Goal: Task Accomplishment & Management: Use online tool/utility

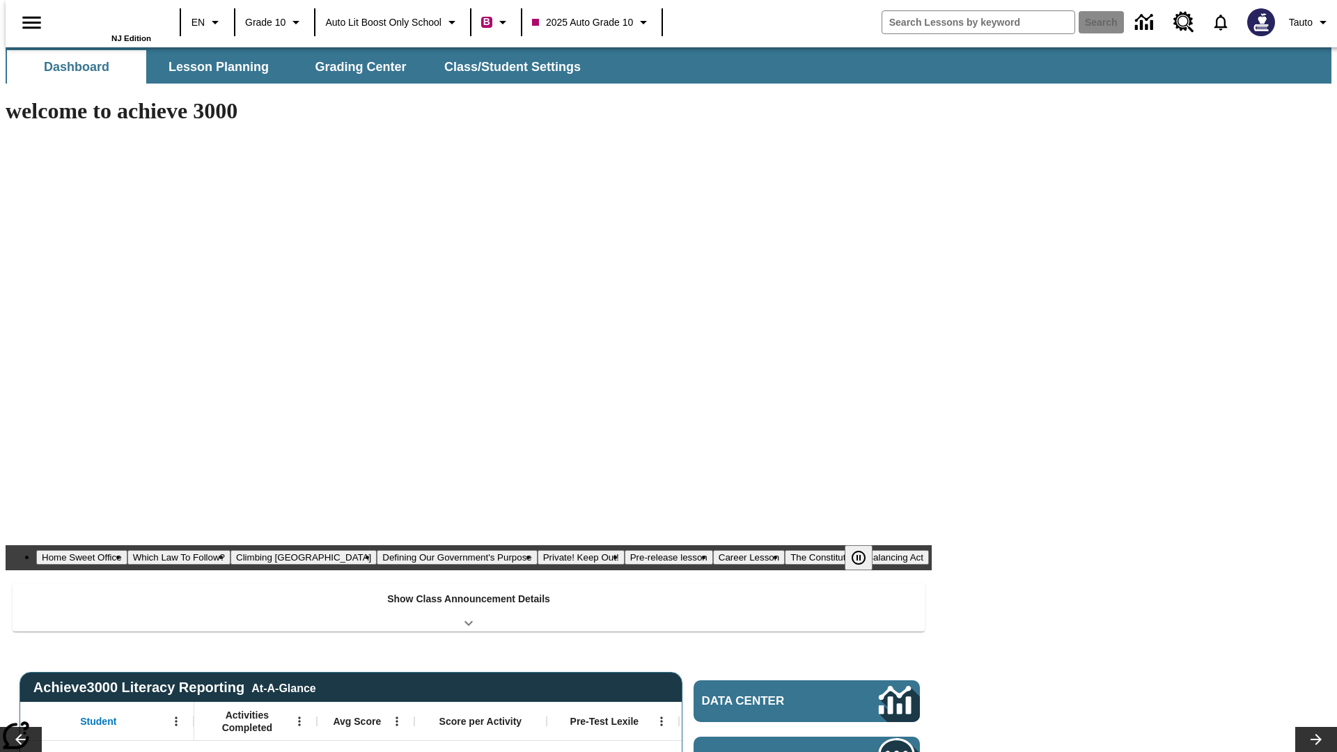
type input "-1"
click at [213, 67] on span "Lesson Planning" at bounding box center [218, 67] width 100 height 16
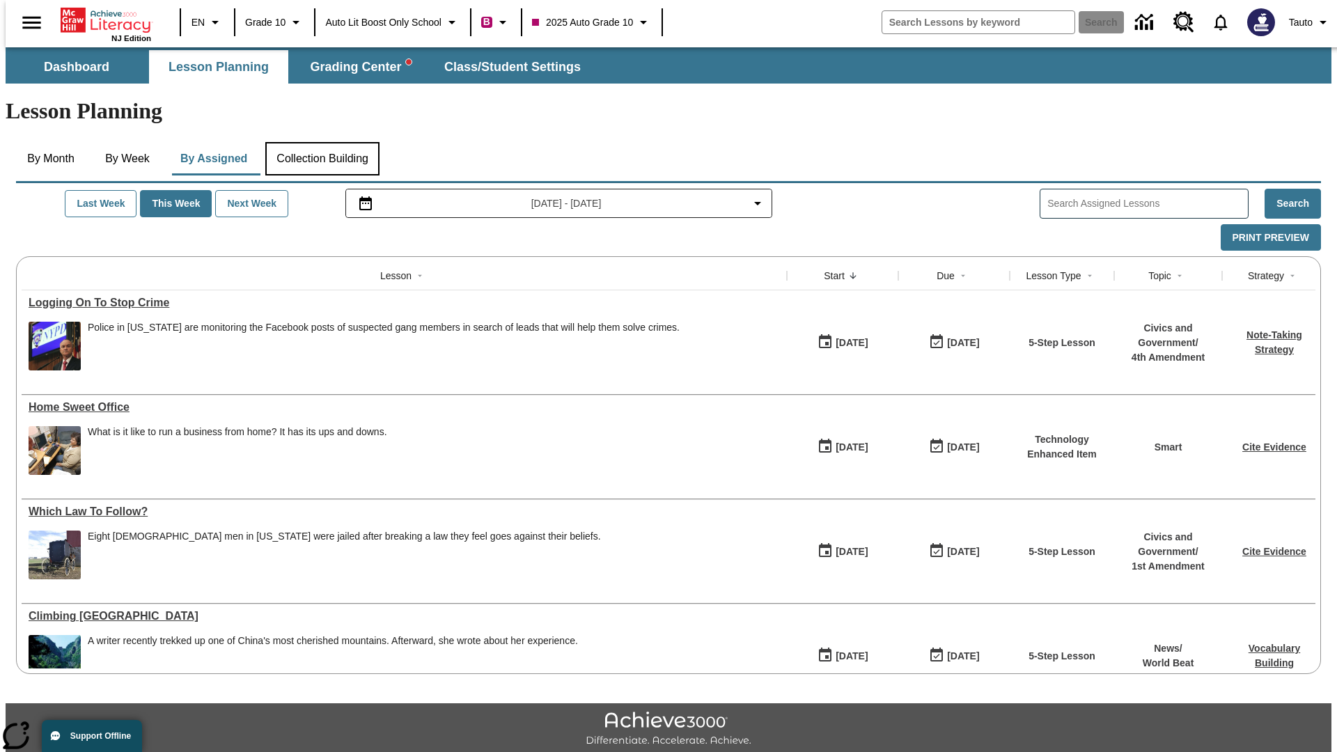
click at [322, 142] on button "Collection Building" at bounding box center [322, 158] width 114 height 33
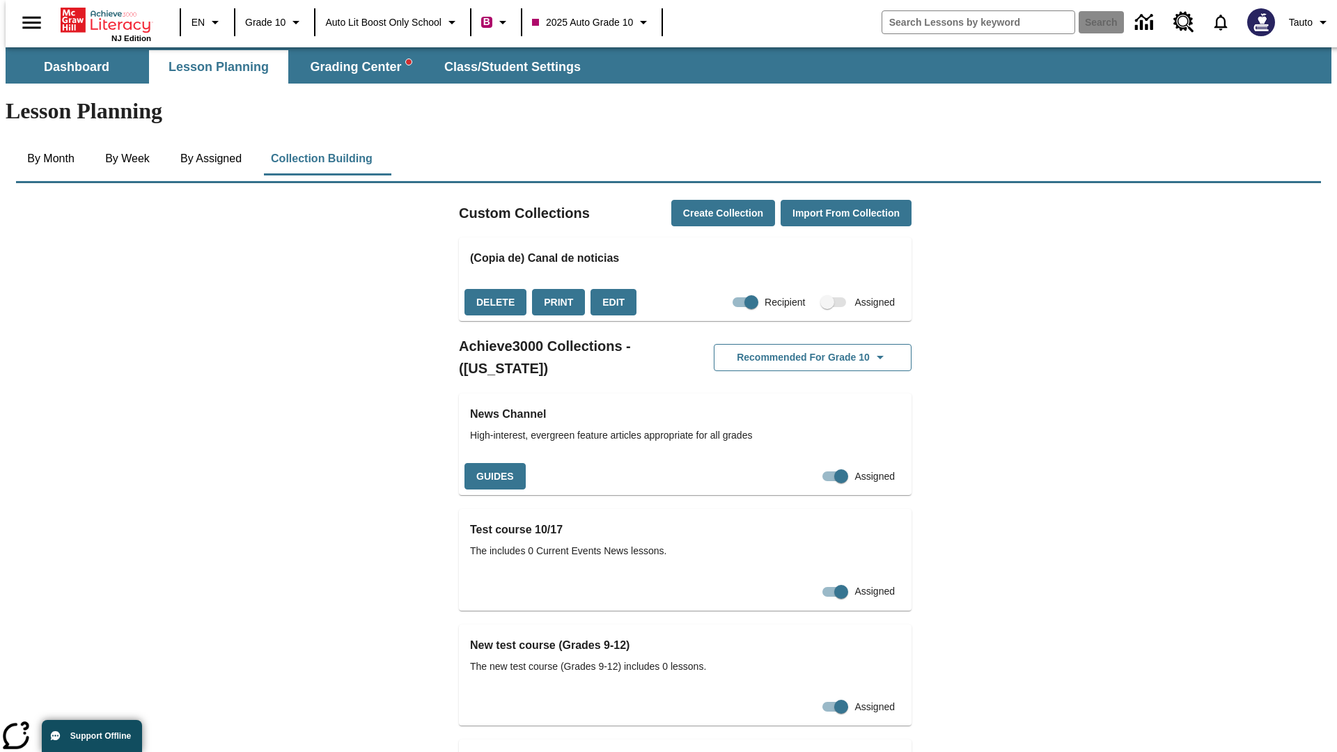
checkbox input "true"
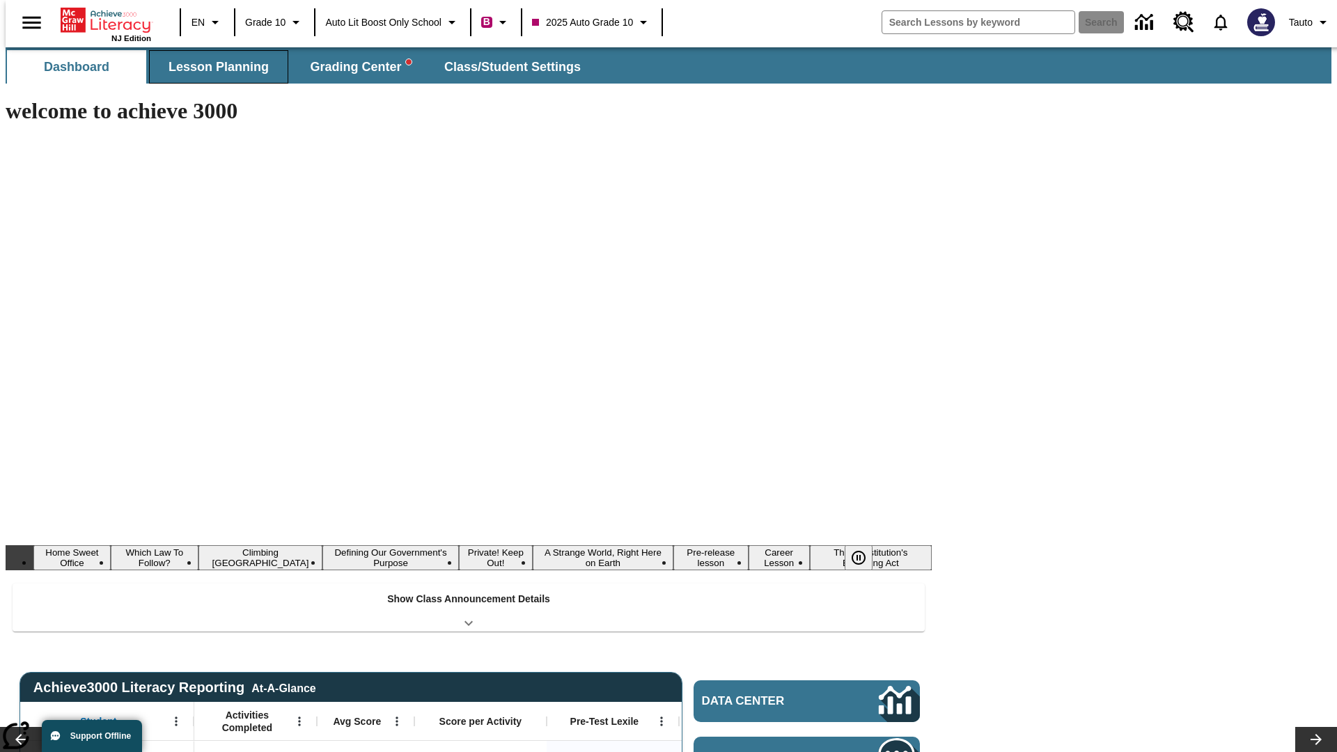
click at [213, 67] on span "Lesson Planning" at bounding box center [218, 67] width 100 height 16
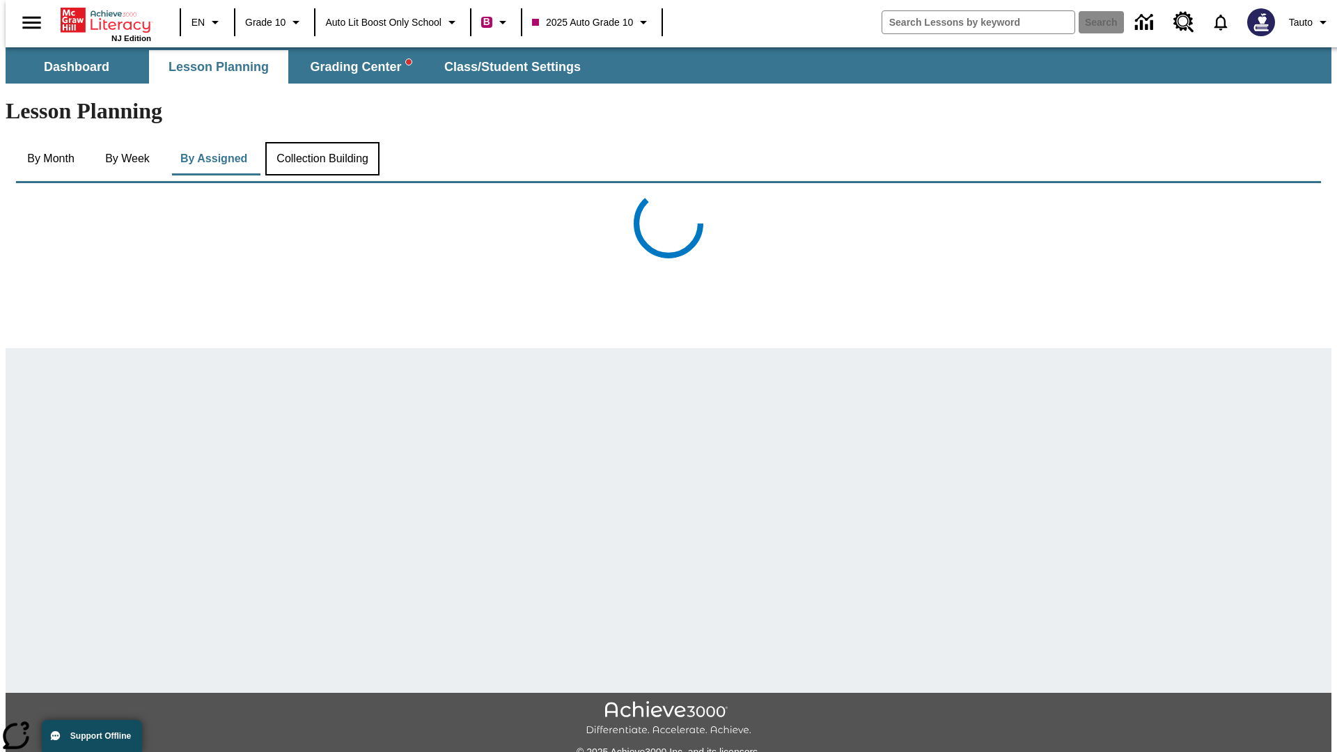
click at [322, 142] on button "Collection Building" at bounding box center [322, 158] width 114 height 33
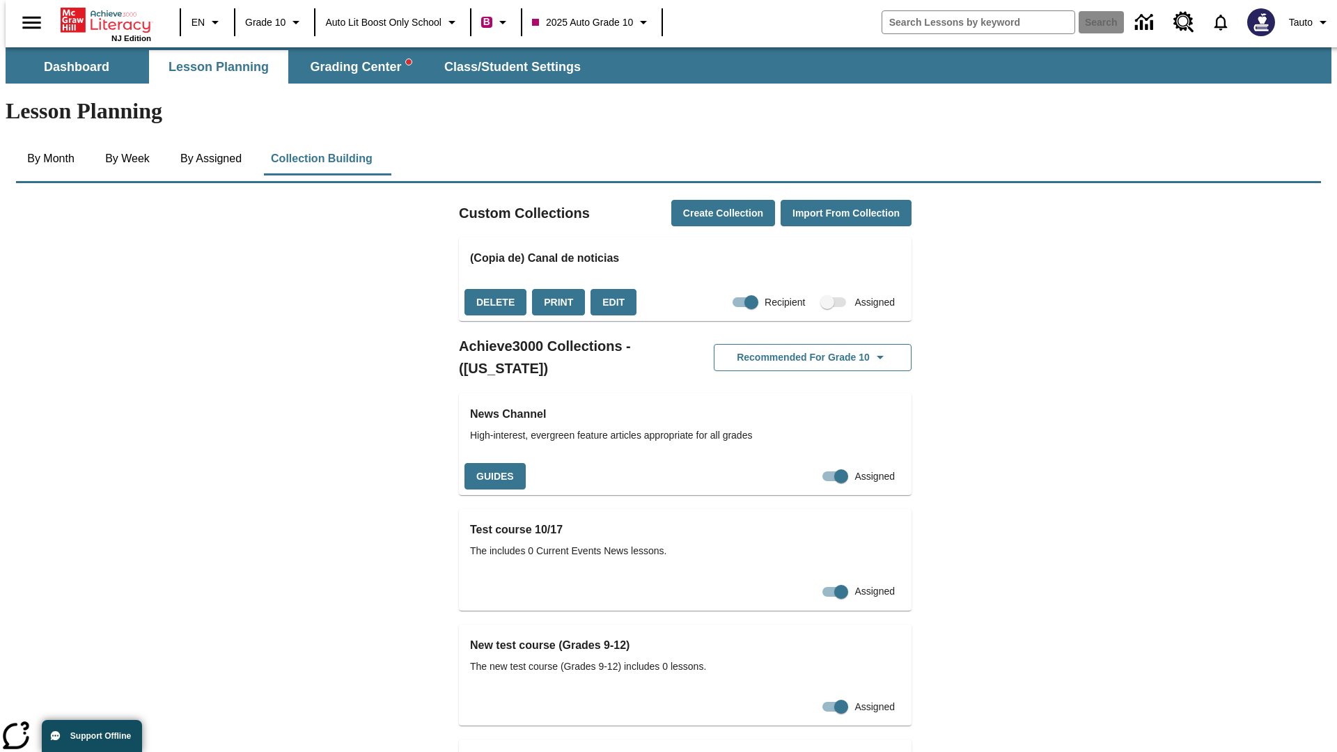
checkbox input "false"
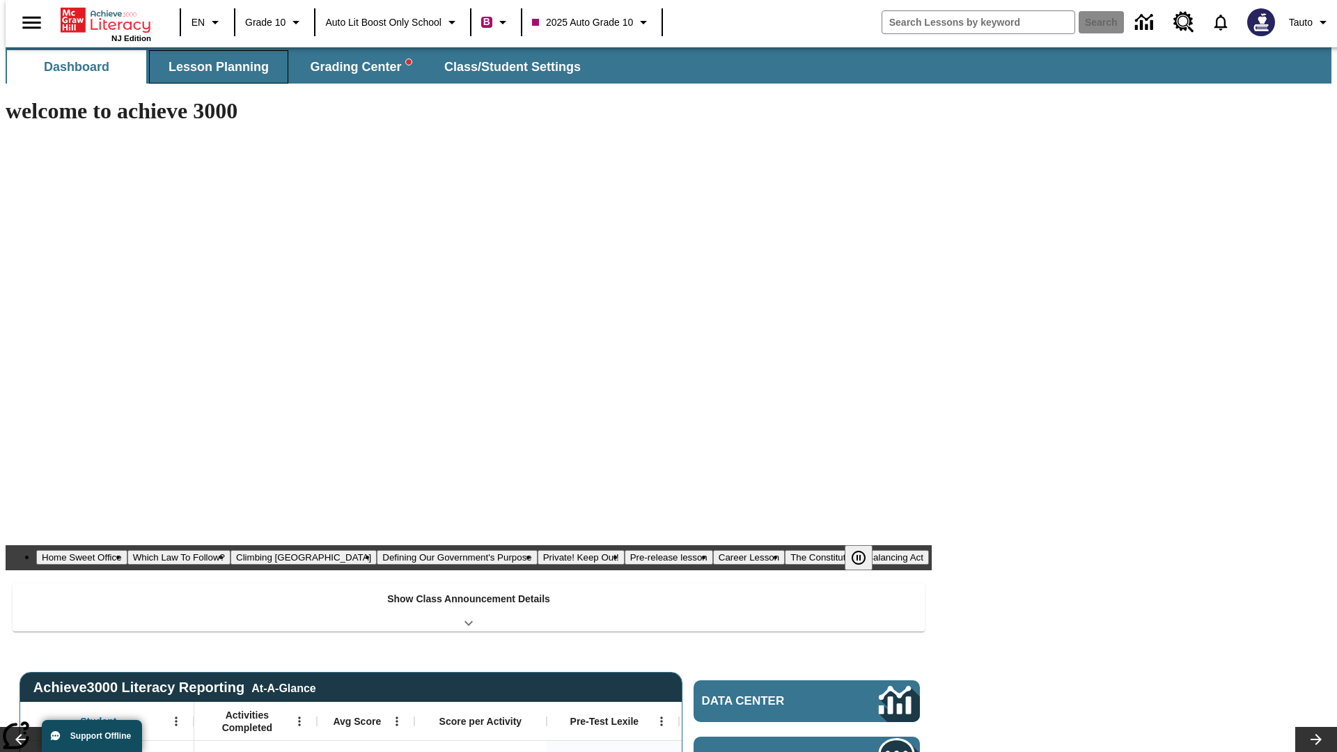
click at [213, 67] on span "Lesson Planning" at bounding box center [218, 67] width 100 height 16
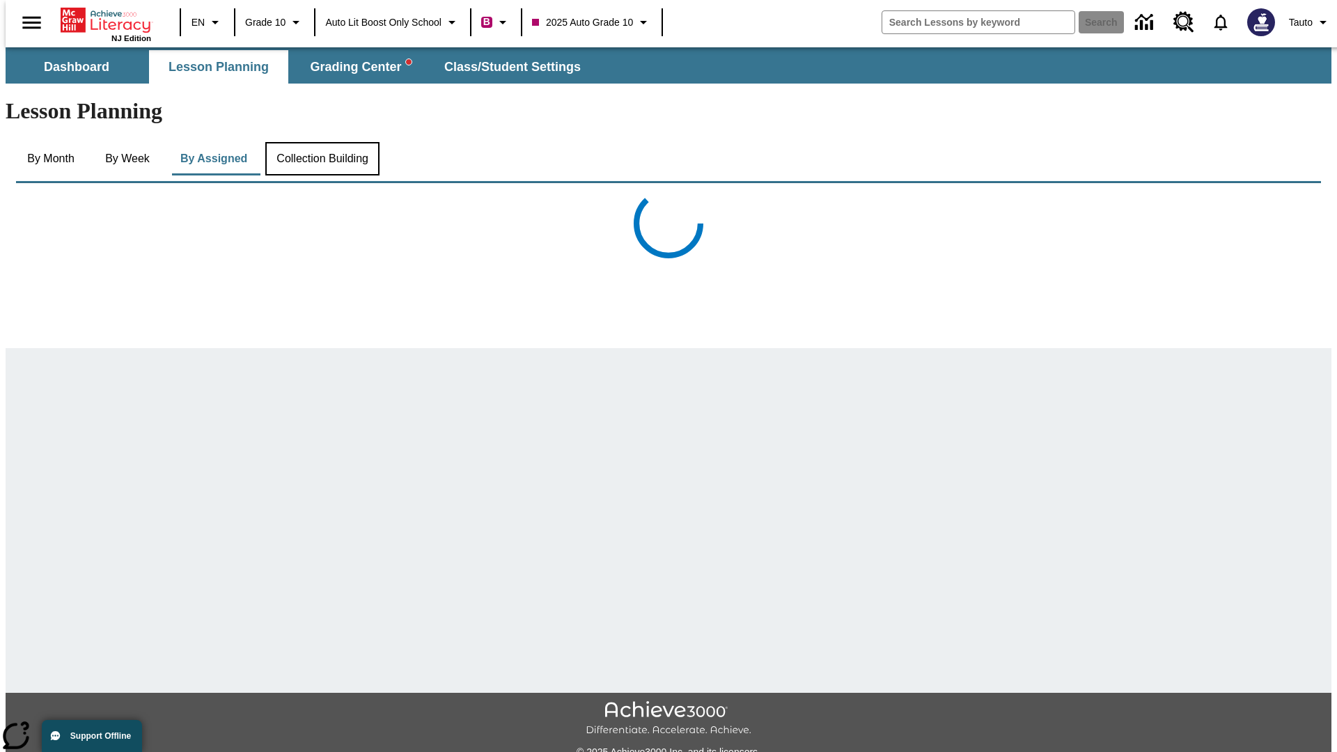
click at [322, 142] on button "Collection Building" at bounding box center [322, 158] width 114 height 33
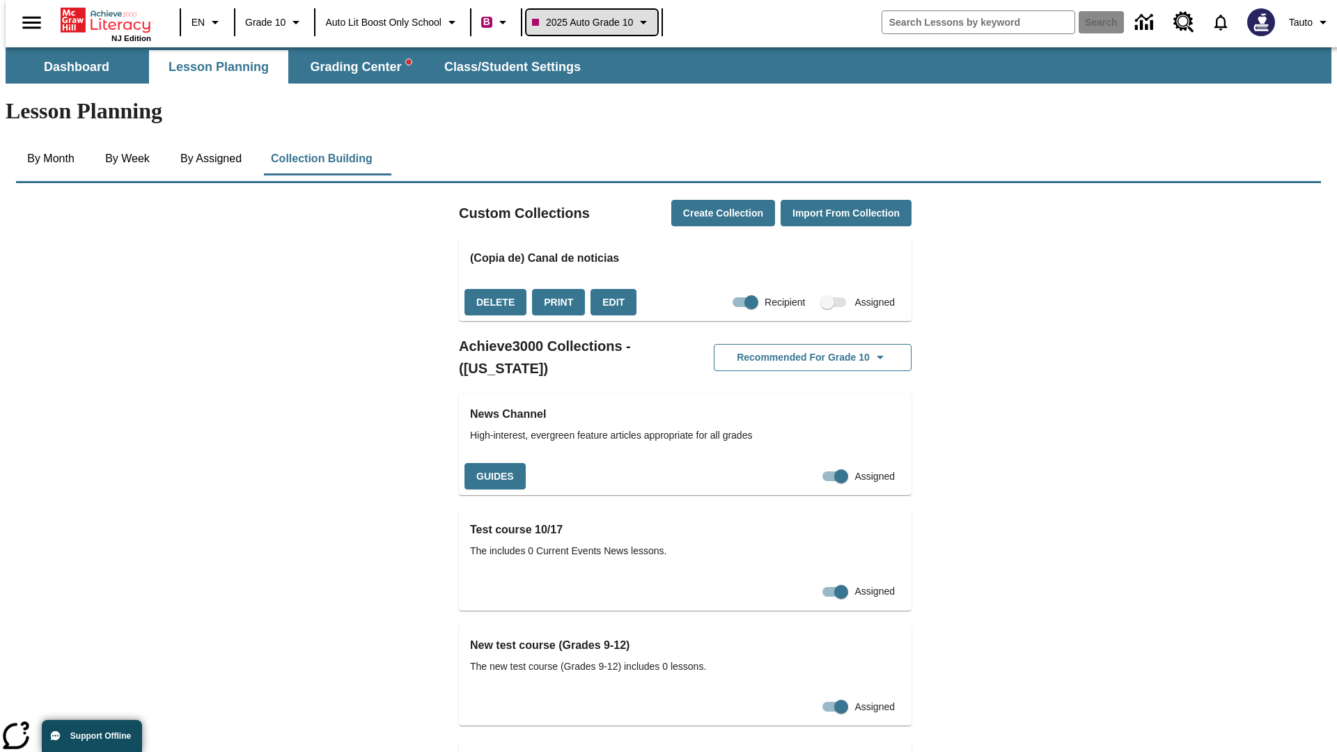
click at [596, 22] on span "2025 Auto Grade 10" at bounding box center [582, 22] width 101 height 15
